Goal: Information Seeking & Learning: Learn about a topic

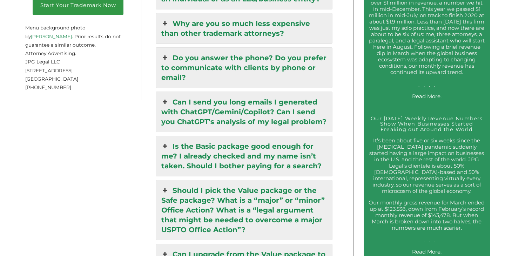
scroll to position [1162, 0]
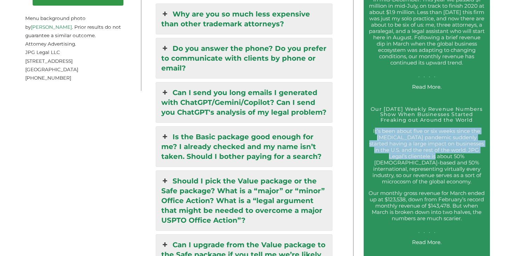
drag, startPoint x: 374, startPoint y: 132, endPoint x: 416, endPoint y: 156, distance: 47.9
click at [416, 156] on p "It’s been about five or six weeks since the [MEDICAL_DATA] pandemic suddenly st…" at bounding box center [426, 156] width 116 height 57
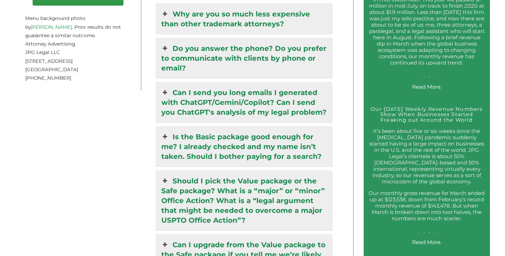
click at [420, 145] on p "It’s been about five or six weeks since the [MEDICAL_DATA] pandemic suddenly st…" at bounding box center [426, 156] width 116 height 57
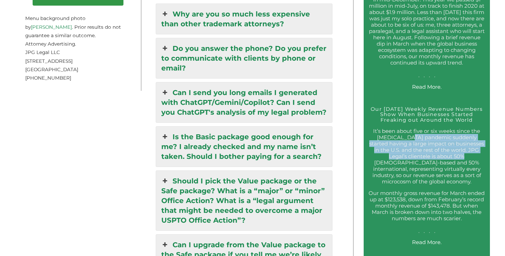
drag, startPoint x: 409, startPoint y: 135, endPoint x: 442, endPoint y: 153, distance: 37.8
click at [442, 153] on p "It’s been about five or six weeks since the [MEDICAL_DATA] pandemic suddenly st…" at bounding box center [426, 156] width 116 height 57
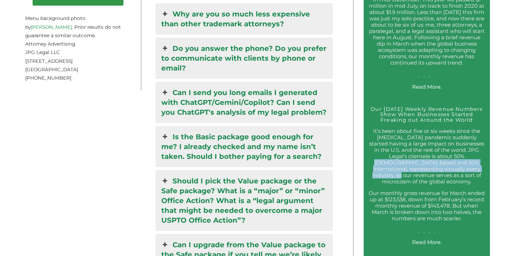
drag, startPoint x: 442, startPoint y: 153, endPoint x: 451, endPoint y: 168, distance: 17.3
click at [451, 168] on p "It’s been about five or six weeks since the [MEDICAL_DATA] pandemic suddenly st…" at bounding box center [426, 156] width 116 height 57
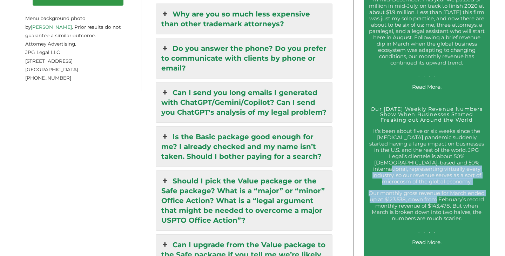
drag, startPoint x: 442, startPoint y: 161, endPoint x: 455, endPoint y: 190, distance: 31.2
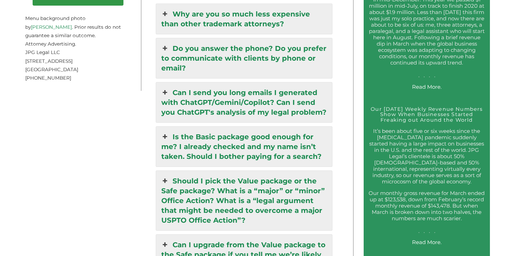
click at [428, 190] on p "Our monthly gross revenue for March ended up at $123,538, down from February’s …" at bounding box center [426, 212] width 116 height 44
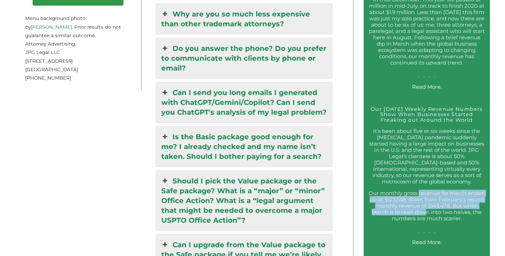
drag, startPoint x: 428, startPoint y: 187, endPoint x: 447, endPoint y: 206, distance: 27.3
click at [447, 206] on p "Our monthly gross revenue for March ended up at $123,538, down from February’s …" at bounding box center [426, 212] width 116 height 44
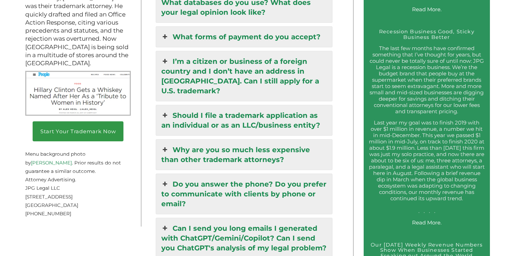
scroll to position [996, 0]
